Goal: Task Accomplishment & Management: Manage account settings

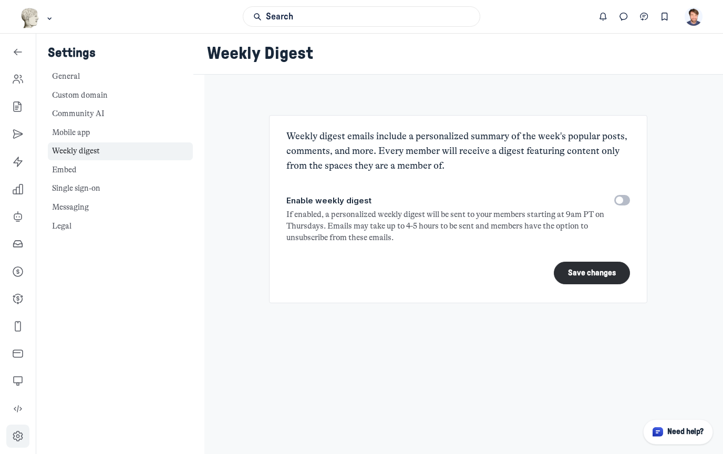
scroll to position [3478, 1511]
click at [16, 76] on icon "Left Sidebar" at bounding box center [18, 79] width 11 height 11
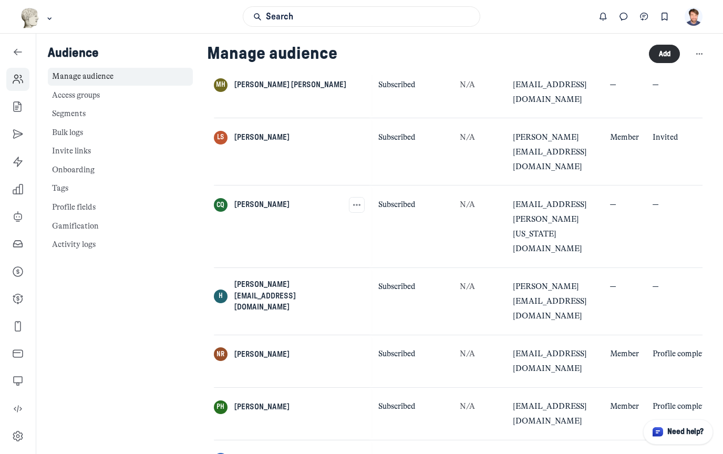
scroll to position [123, 0]
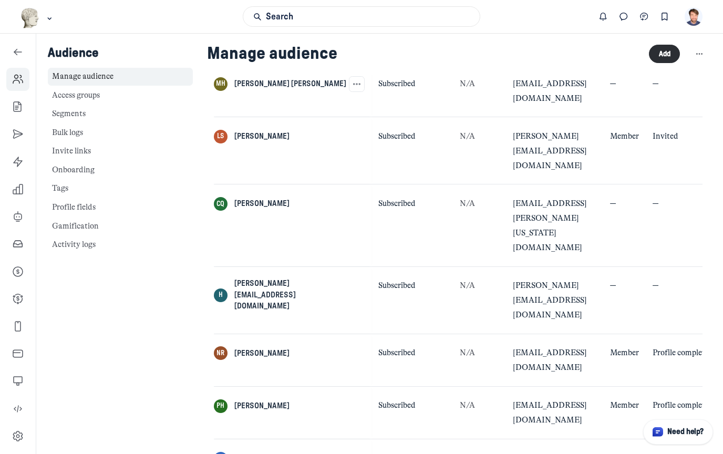
click at [256, 87] on span "[PERSON_NAME] [PERSON_NAME]" at bounding box center [291, 84] width 112 height 12
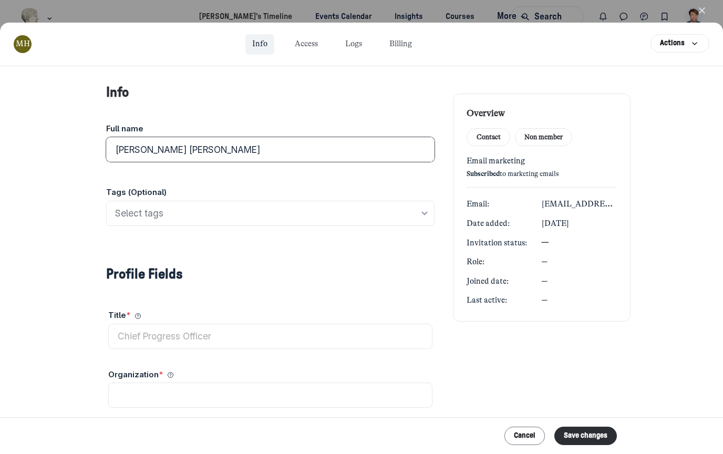
click at [201, 149] on input "[PERSON_NAME] [PERSON_NAME]" at bounding box center [270, 149] width 329 height 25
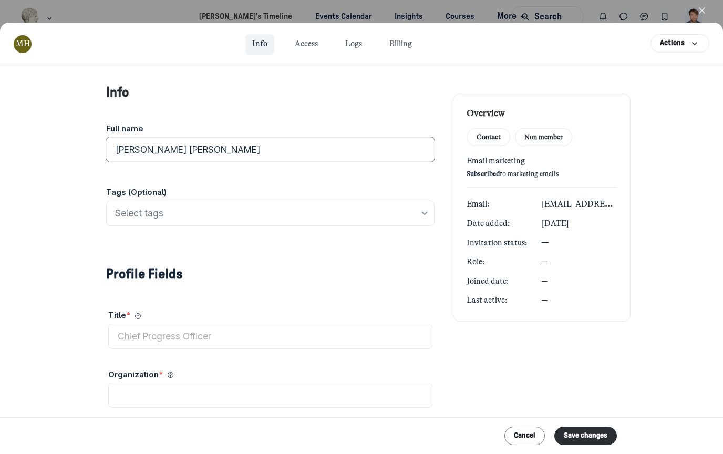
click at [201, 149] on input "[PERSON_NAME] [PERSON_NAME]" at bounding box center [270, 149] width 329 height 25
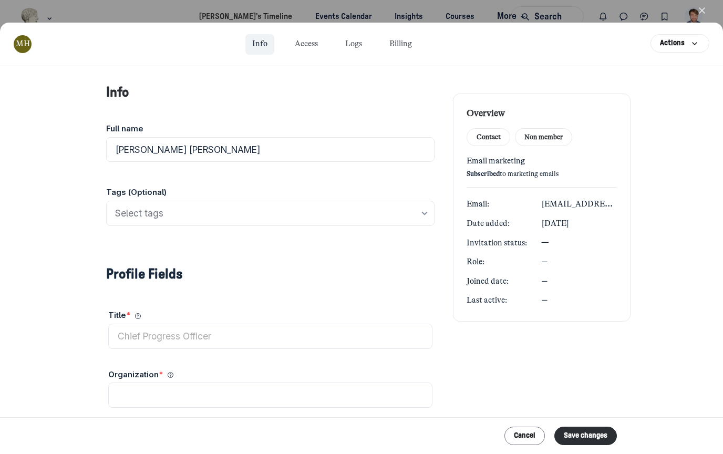
click at [357, 45] on link "Logs" at bounding box center [354, 44] width 30 height 21
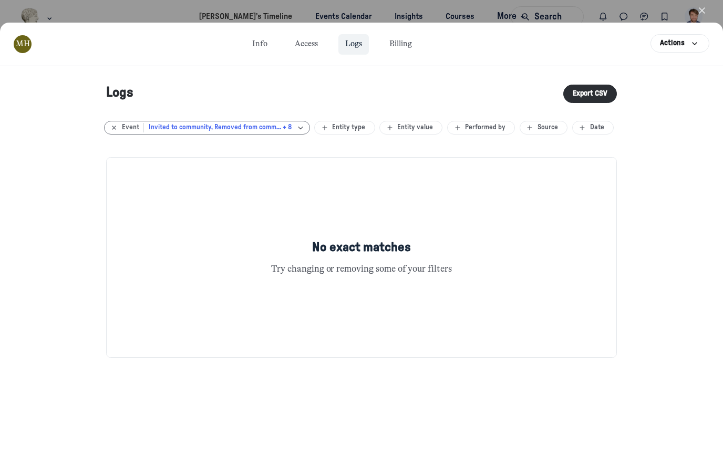
click at [113, 130] on icon "Clear filter" at bounding box center [114, 128] width 11 height 8
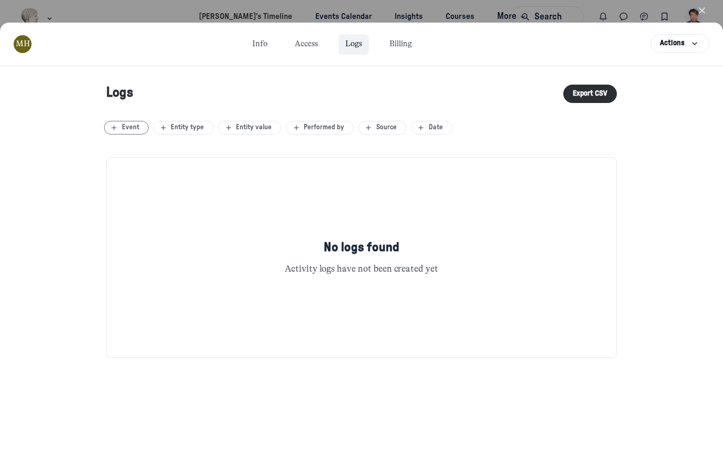
click at [672, 150] on div "Logs Export CSV Event Entity type Entity value Performed by Source Date No logs…" at bounding box center [361, 260] width 723 height 388
click at [263, 51] on link "Info" at bounding box center [260, 44] width 29 height 21
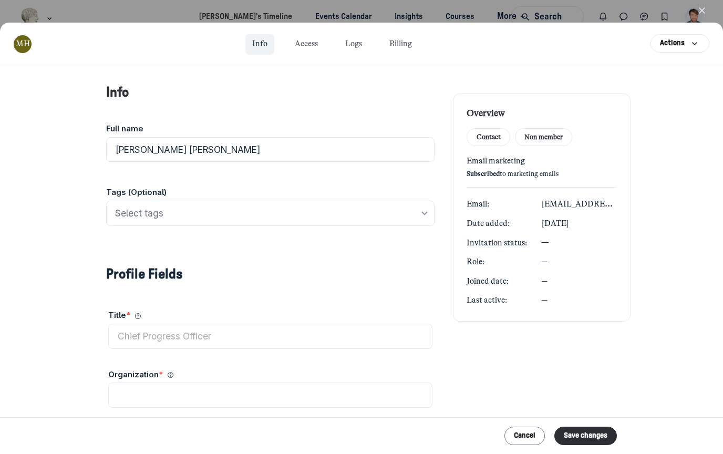
click at [702, 14] on icon "button" at bounding box center [702, 10] width 11 height 11
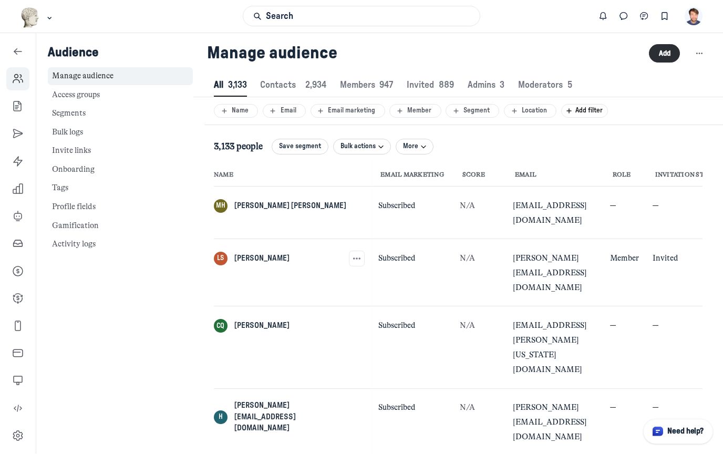
click at [256, 253] on span "[PERSON_NAME]" at bounding box center [262, 259] width 55 height 12
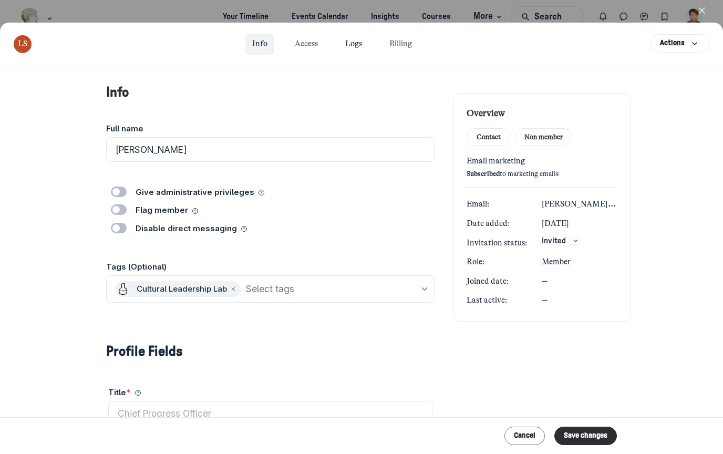
click at [353, 43] on link "Logs" at bounding box center [354, 44] width 30 height 21
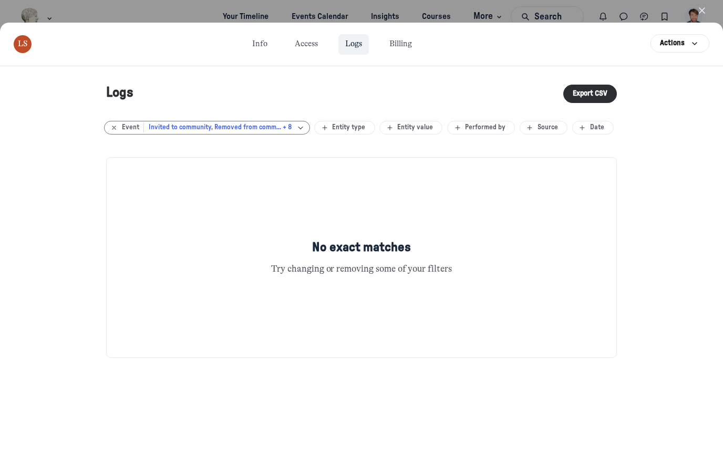
click at [116, 127] on icon "Clear filter" at bounding box center [114, 128] width 11 height 8
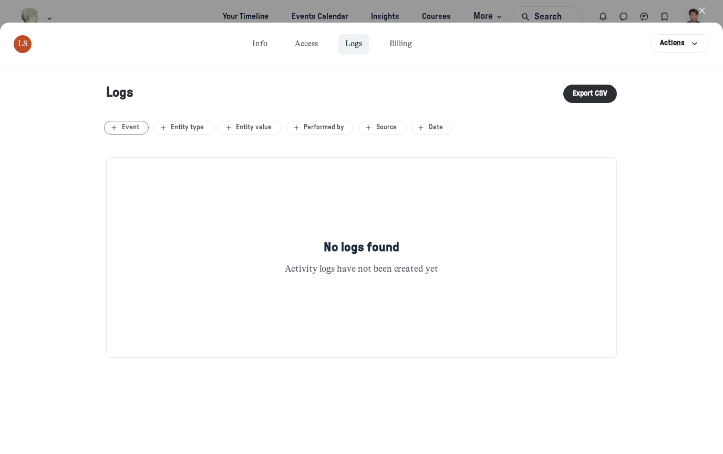
click at [621, 193] on div "No logs found Activity logs have not been created yet" at bounding box center [362, 267] width 538 height 246
click at [249, 46] on link "Info" at bounding box center [260, 44] width 29 height 21
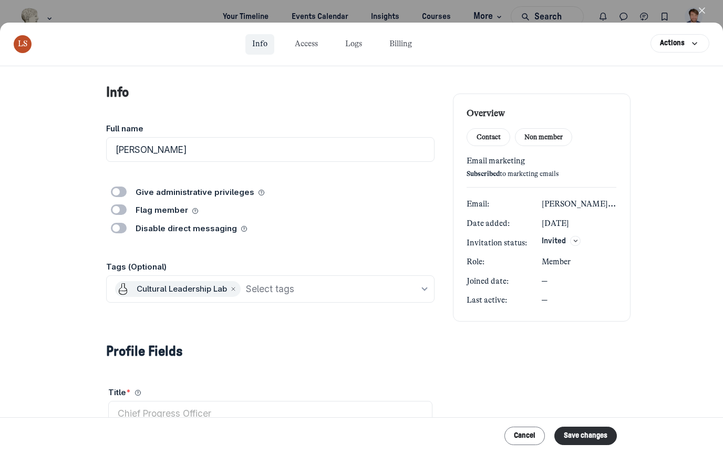
click at [704, 14] on icon "button" at bounding box center [702, 10] width 11 height 11
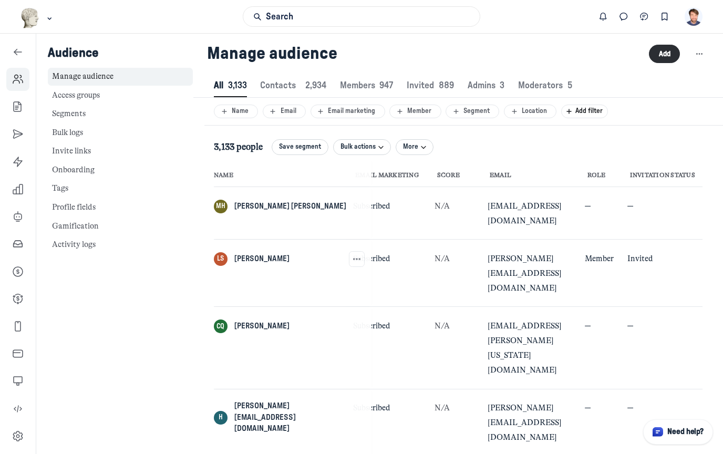
scroll to position [0, 18]
